Goal: Find contact information: Find contact information

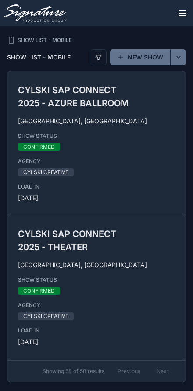
click at [183, 11] on icon "scrollable content" at bounding box center [182, 11] width 7 height 0
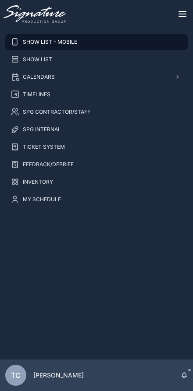
click at [78, 112] on span "SPG CONTRACTOR/STAFF" at bounding box center [56, 112] width 67 height 7
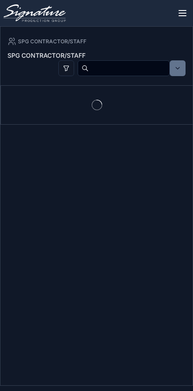
click at [112, 67] on input "scrollable content" at bounding box center [128, 68] width 81 height 14
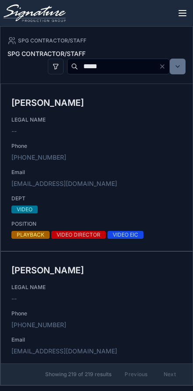
type input "*****"
click at [144, 132] on div "--" at bounding box center [96, 131] width 170 height 9
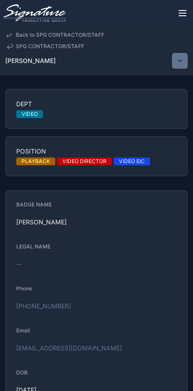
scroll to position [127, 0]
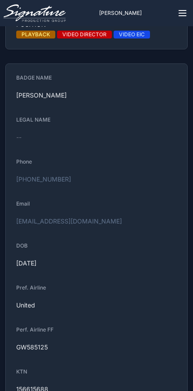
click at [17, 176] on link "[PHONE_NUMBER]" at bounding box center [43, 179] width 55 height 9
